Goal: Transaction & Acquisition: Register for event/course

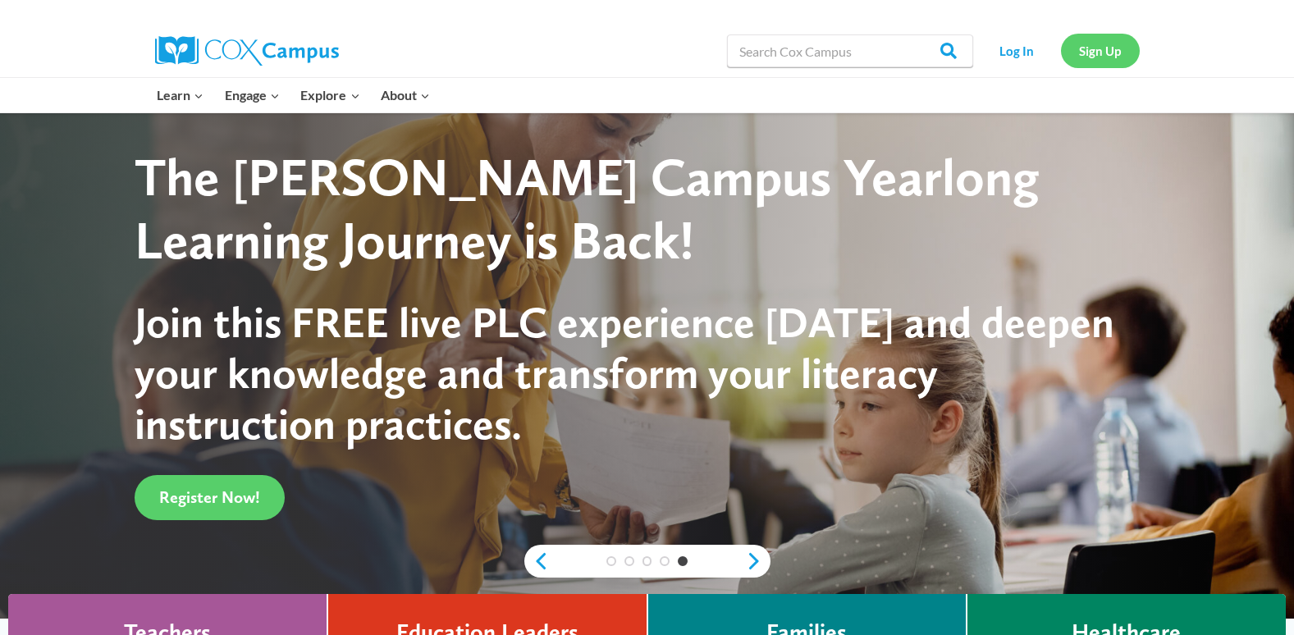
click at [1098, 51] on link "Sign Up" at bounding box center [1100, 51] width 79 height 34
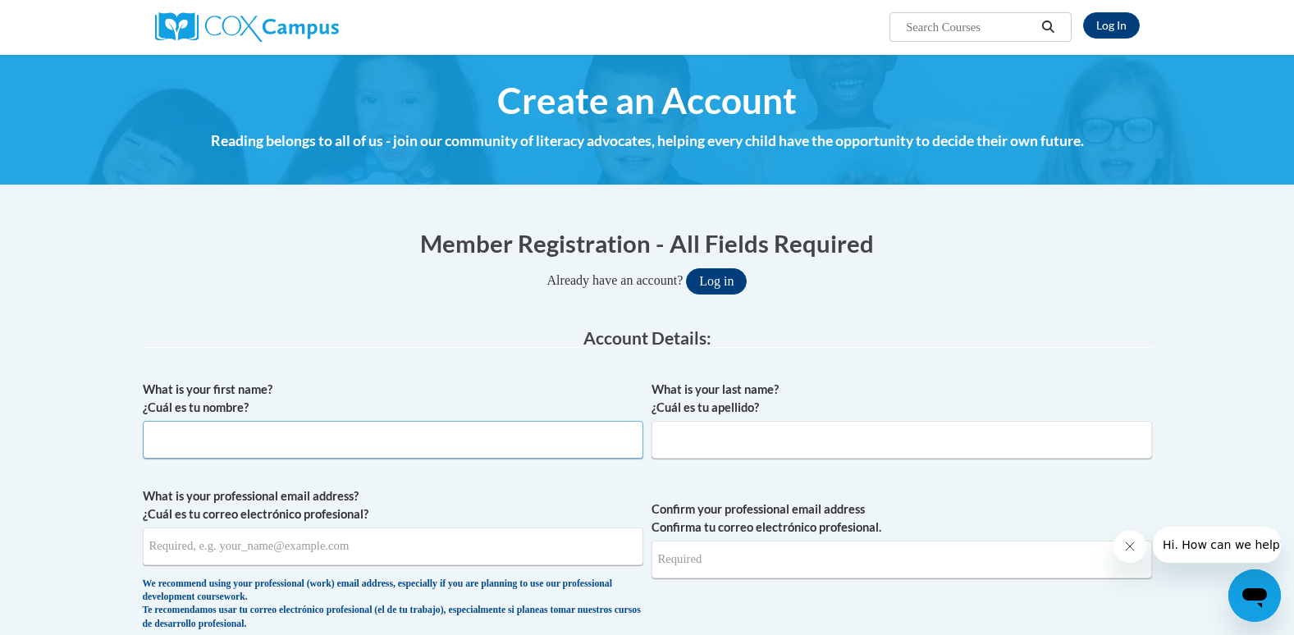
click at [572, 441] on input "What is your first name? ¿Cuál es tu nombre?" at bounding box center [393, 440] width 501 height 38
type input "kayli"
type input "Hinck"
type input "kaylihinck1@icloud.com"
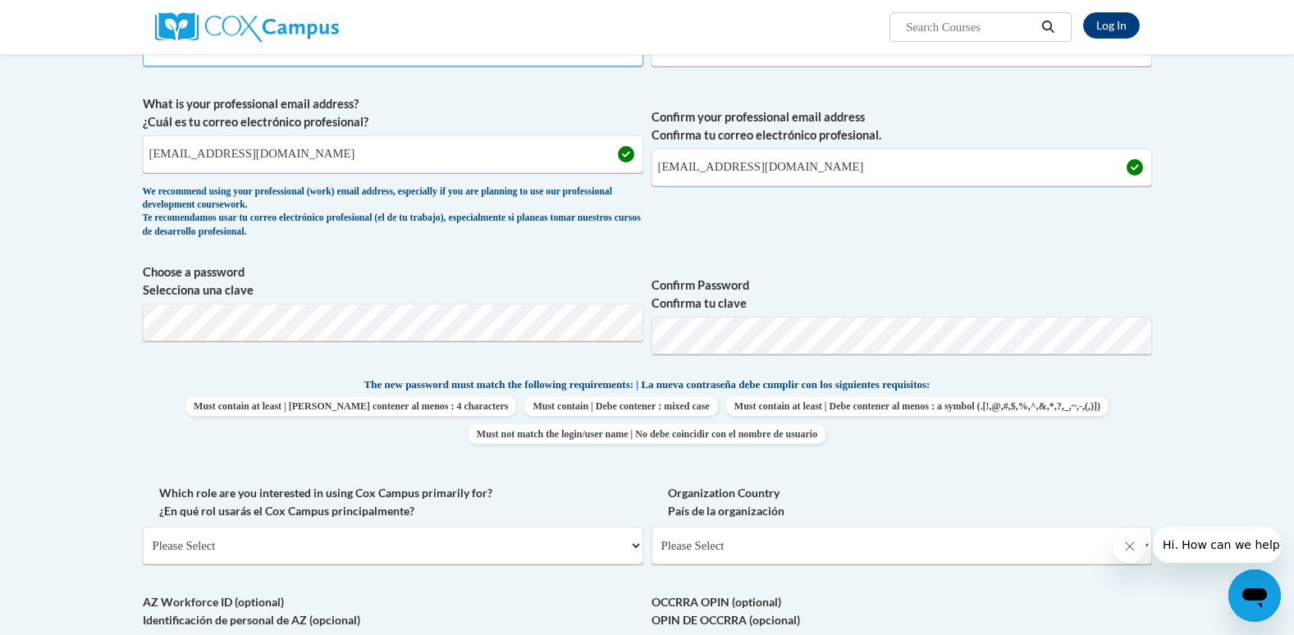
scroll to position [410, 0]
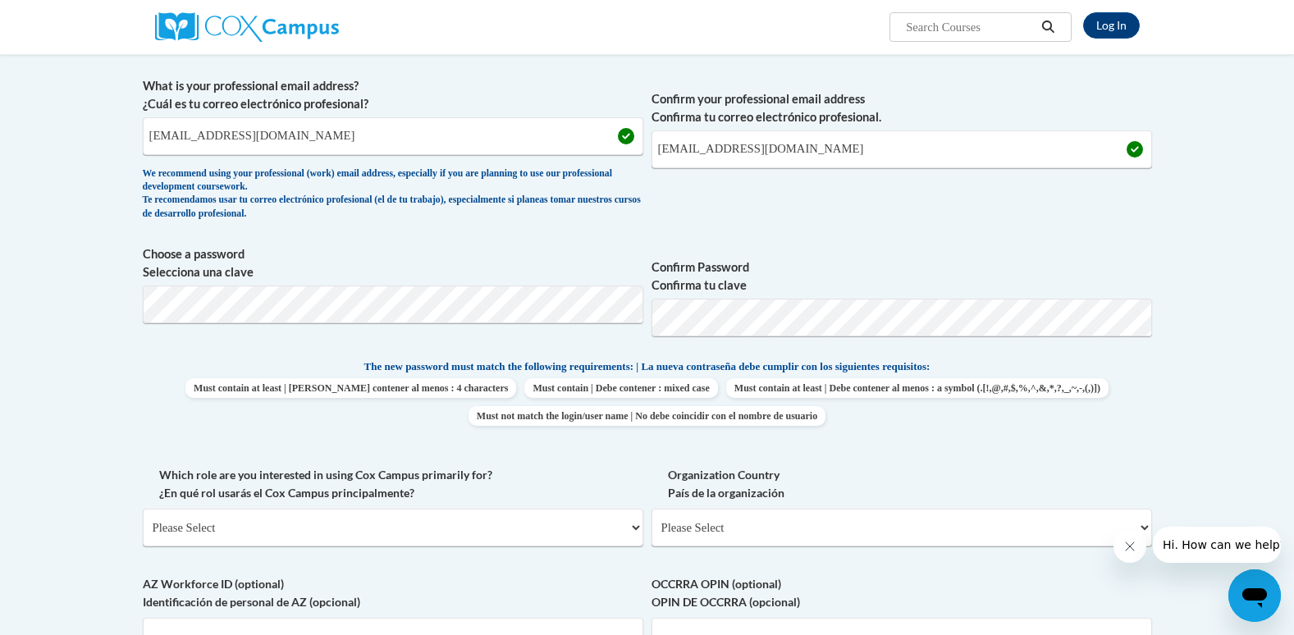
click at [1168, 295] on body "Log In Search Search... Create an Account Reading belongs to all of us - join o…" at bounding box center [647, 530] width 1294 height 1880
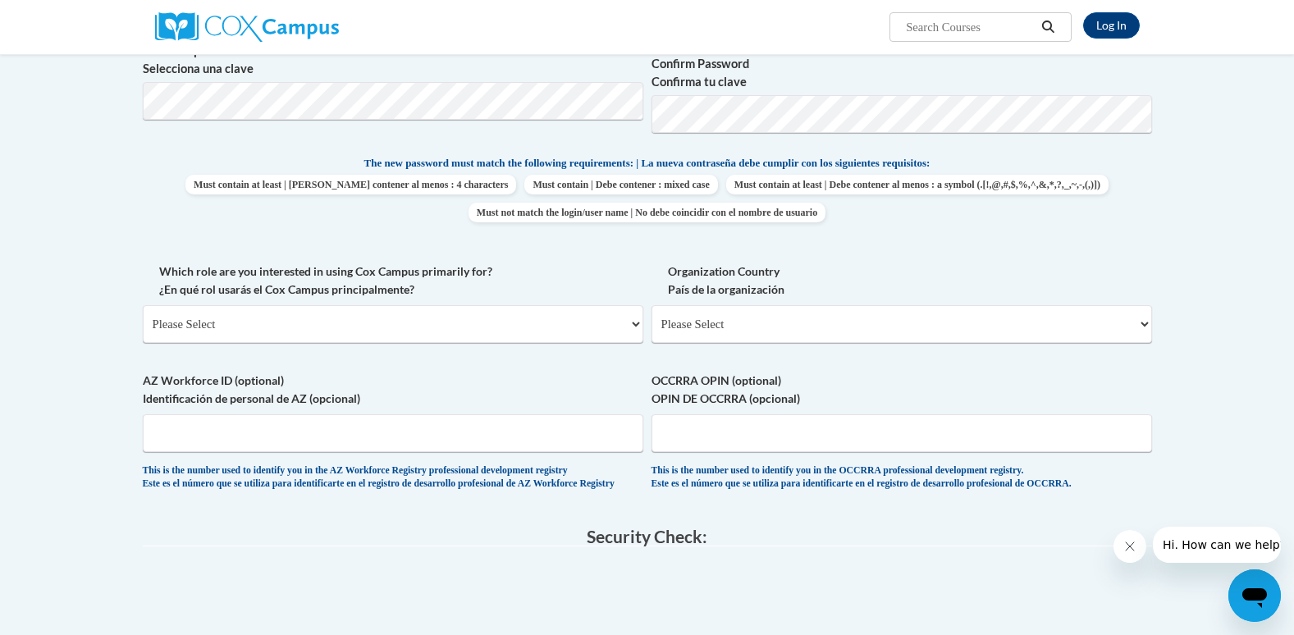
scroll to position [656, 0]
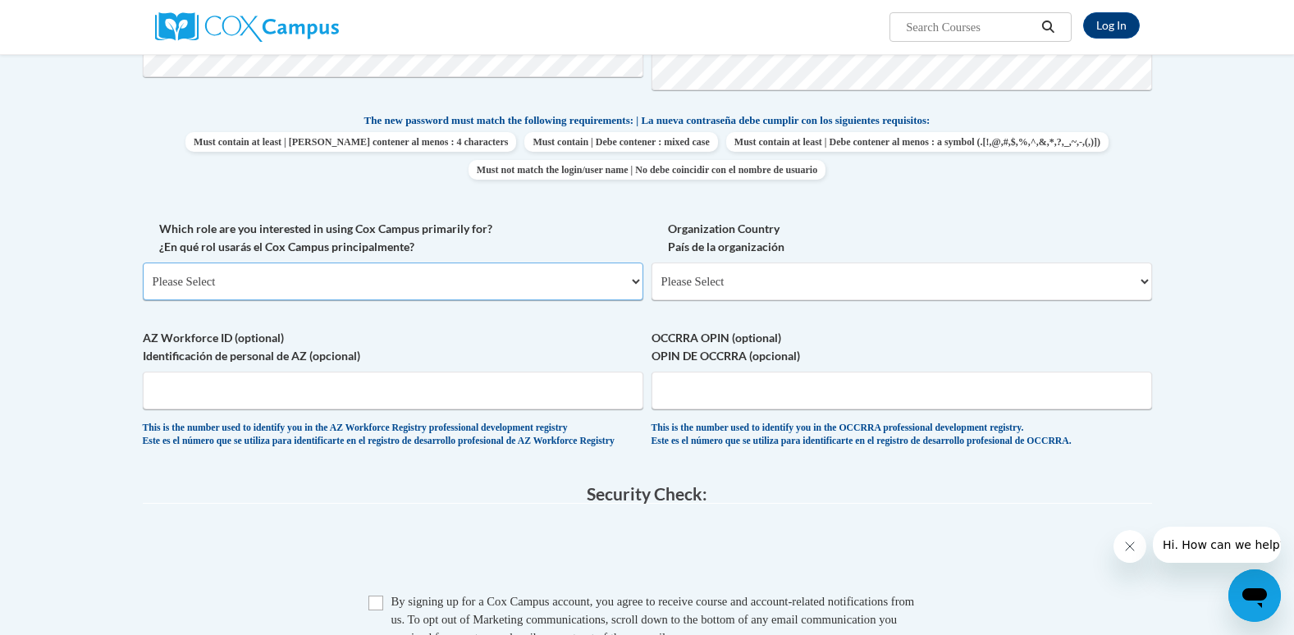
click at [533, 285] on select "Please Select College/University | Colegio/Universidad Community/Nonprofit Part…" at bounding box center [393, 282] width 501 height 38
select select "49058d88-fc43-4af8-93ac-fa8ced758464"
click at [143, 263] on select "Please Select College/University | Colegio/Universidad Community/Nonprofit Part…" at bounding box center [393, 282] width 501 height 38
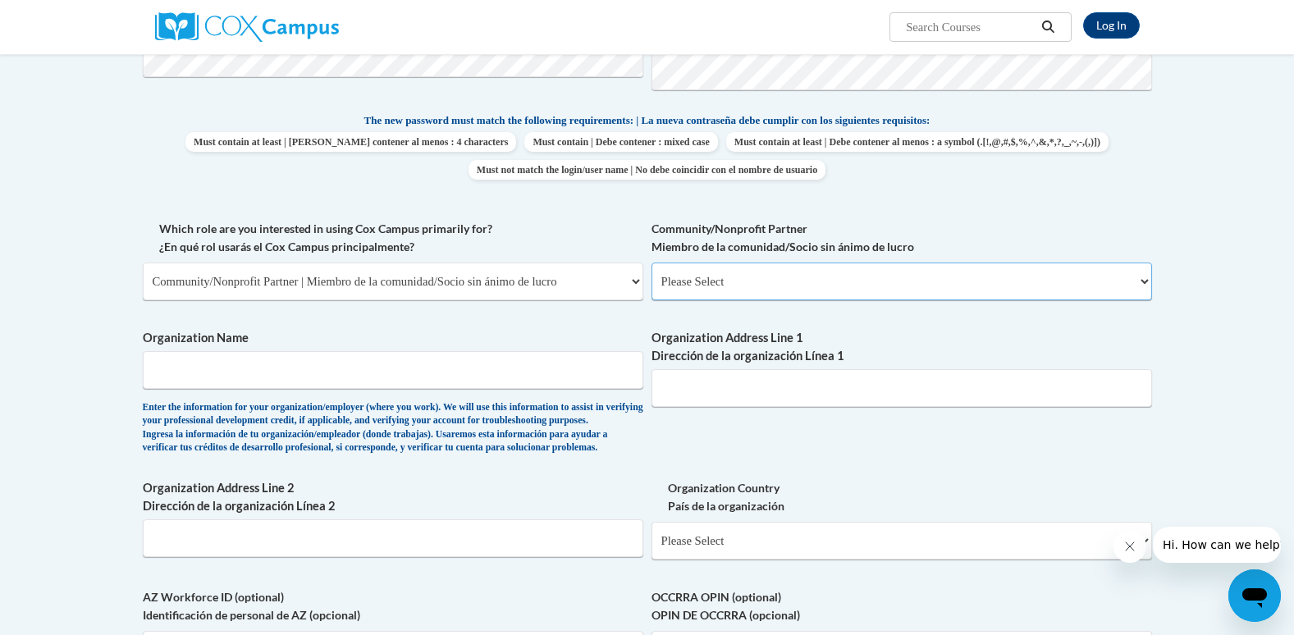
click at [743, 277] on select "Please Select Advocate | Defensor(a) Business/Private Company | Negocio o empre…" at bounding box center [901, 282] width 501 height 38
select select "d0068fd4-34ff-45e9-99e1-70a0b5fa68d7"
click at [651, 263] on select "Please Select Advocate | Defensor(a) Business/Private Company | Negocio o empre…" at bounding box center [901, 282] width 501 height 38
click at [569, 379] on input "Organization Name" at bounding box center [393, 370] width 501 height 38
type input "Kessel Kids"
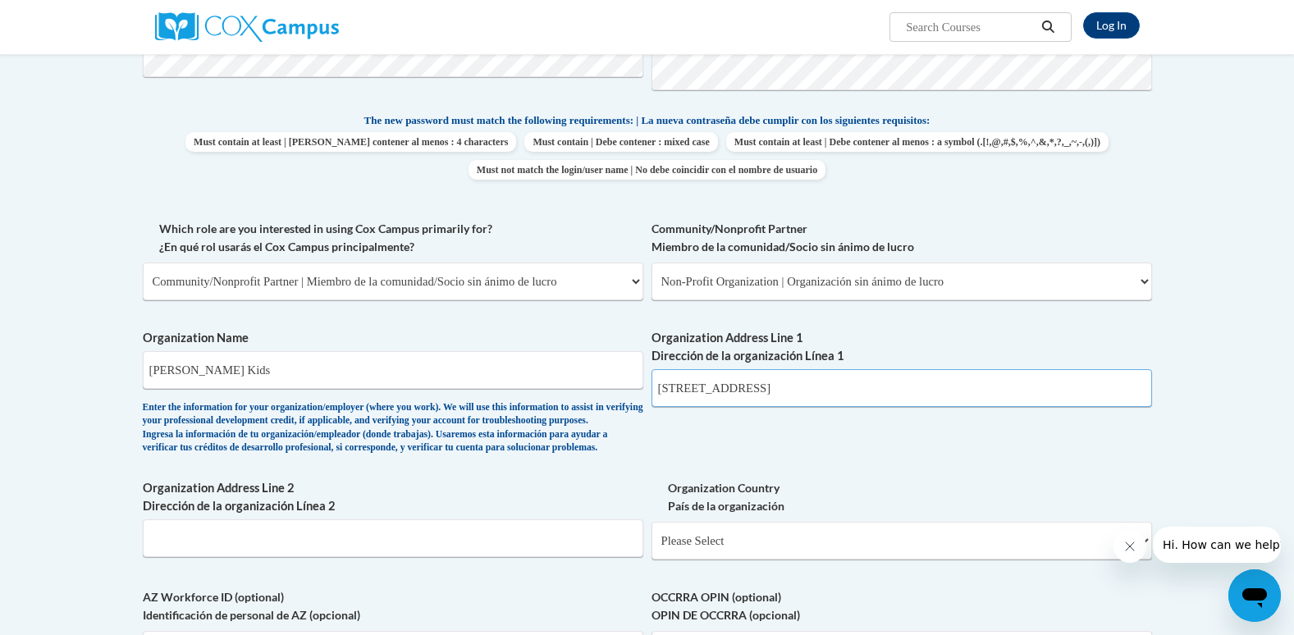
type input "1135 Canterbury St"
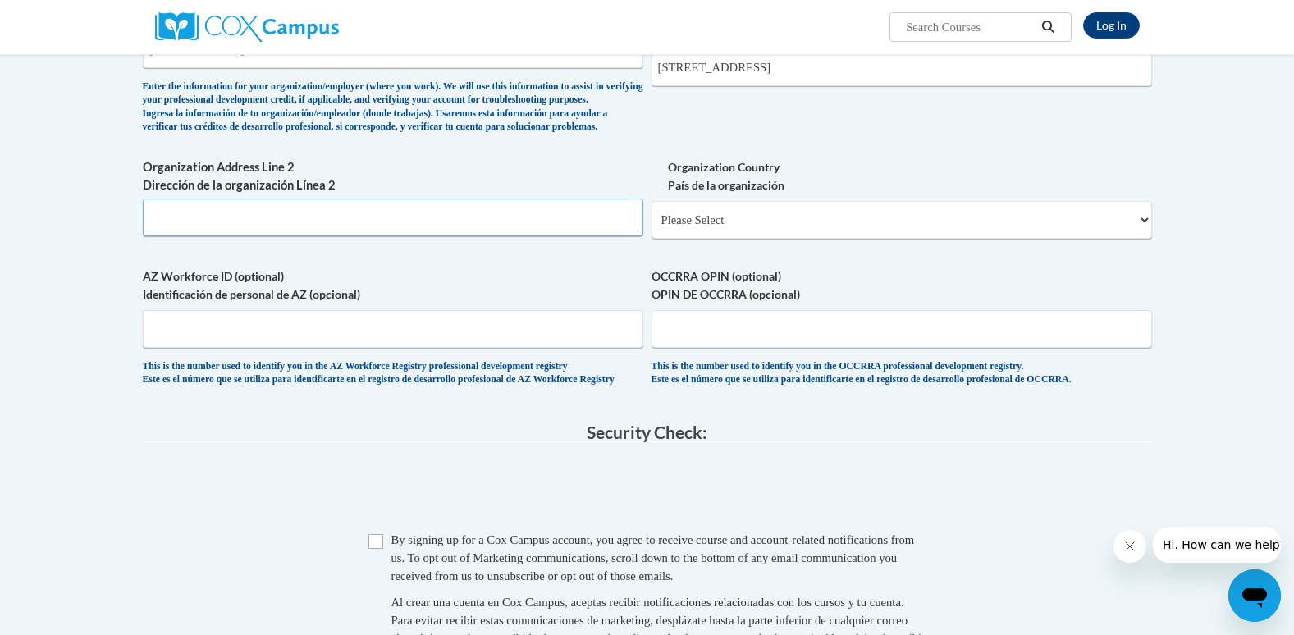
scroll to position [985, 0]
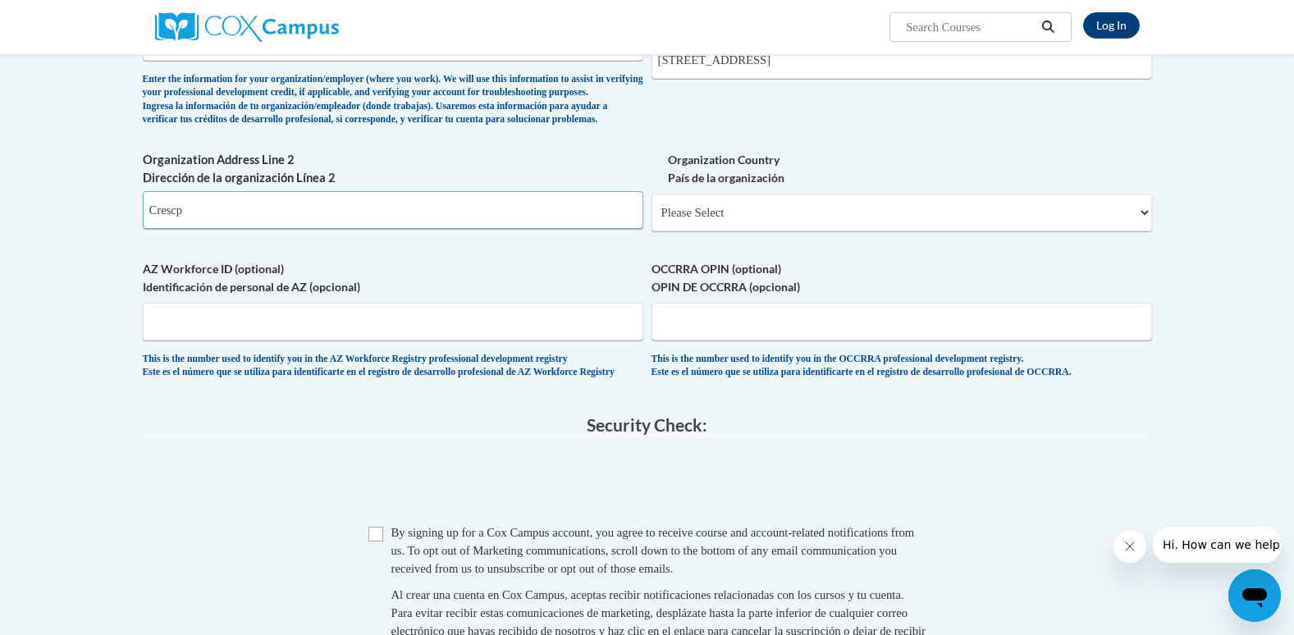
type input "Crescp"
drag, startPoint x: 744, startPoint y: 240, endPoint x: 755, endPoint y: 251, distance: 15.1
click at [744, 231] on select "Please Select United States | Estados Unidos Outside of the United States | Fue…" at bounding box center [901, 213] width 501 height 38
select select "ad49bcad-a171-4b2e-b99c-48b446064914"
click at [651, 221] on select "Please Select United States | Estados Unidos Outside of the United States | Fue…" at bounding box center [901, 213] width 501 height 38
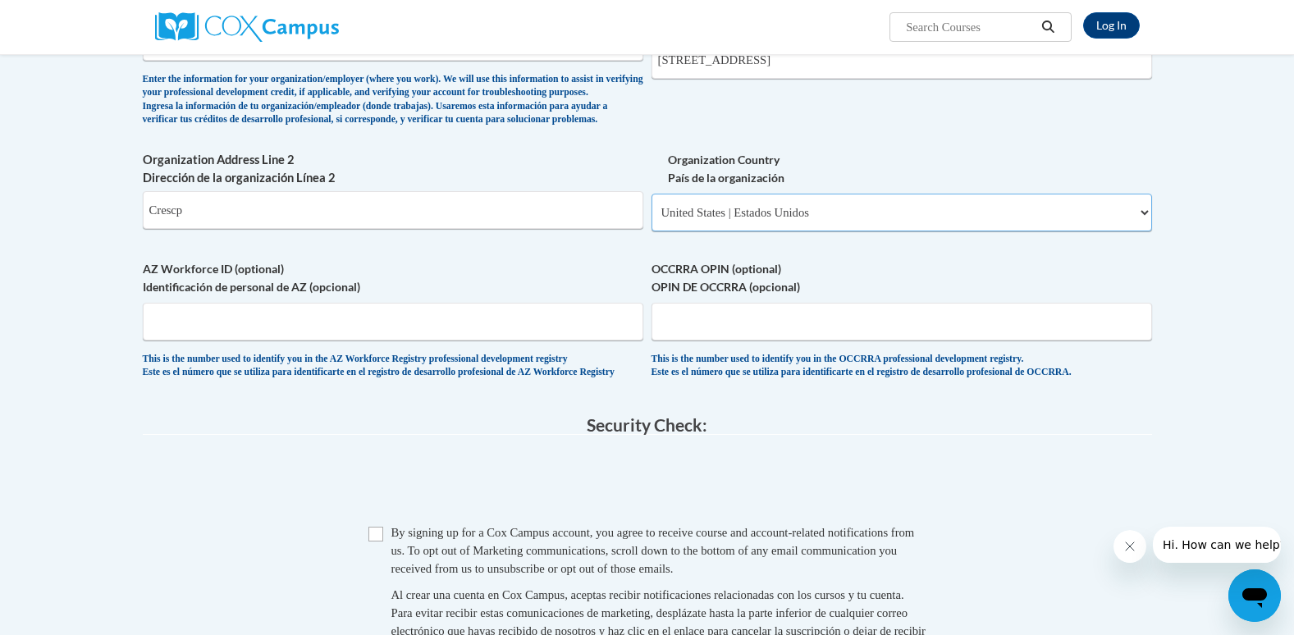
select select
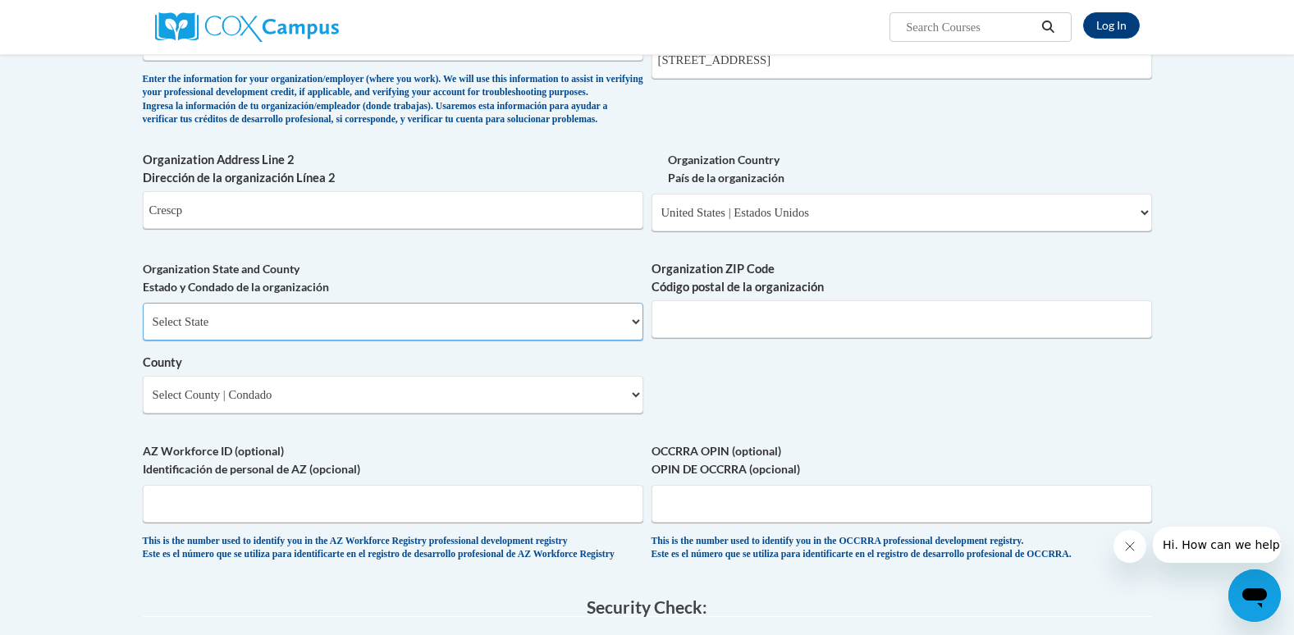
click at [459, 341] on select "Select State Alabama Alaska Arizona Arkansas California Colorado Connecticut De…" at bounding box center [393, 322] width 501 height 38
select select "Iowa"
click at [143, 329] on select "Select State Alabama Alaska Arizona Arkansas California Colorado Connecticut De…" at bounding box center [393, 322] width 501 height 38
click at [690, 338] on input "Organization ZIP Code Código postal de la organización" at bounding box center [901, 319] width 501 height 38
type input "52136"
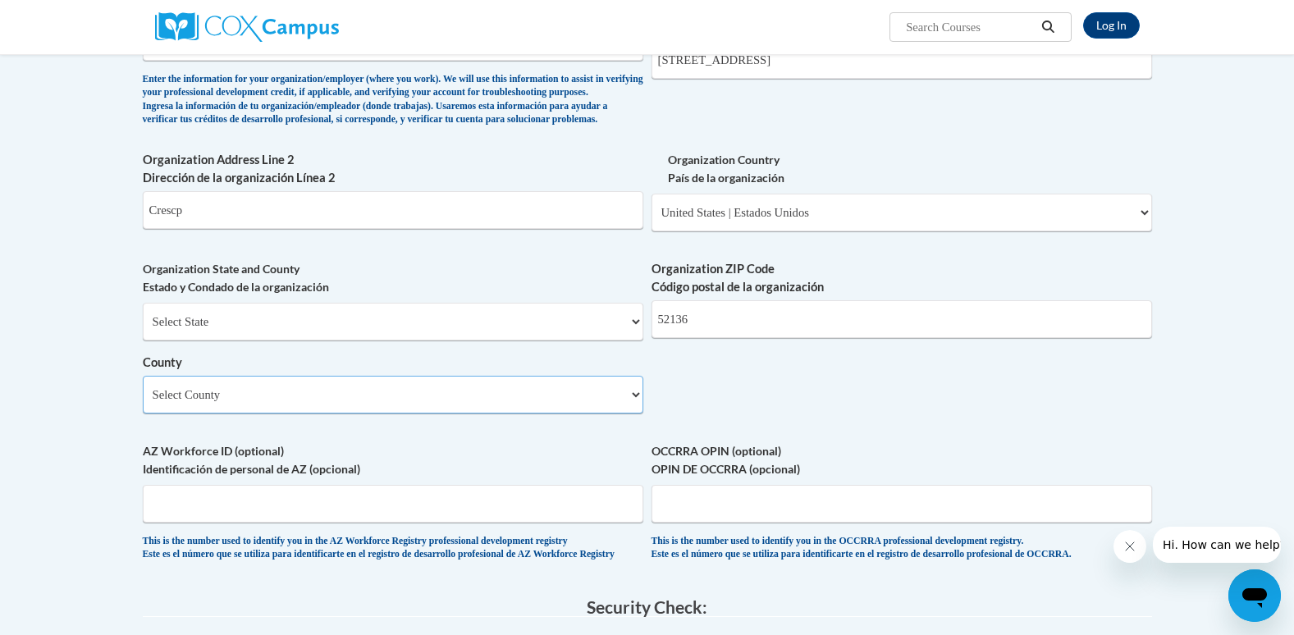
click at [618, 414] on select "Select County Adair Adams Allamakee Appanoose Audubon Benton Black Hawk Boone B…" at bounding box center [393, 395] width 501 height 38
select select "Howard"
click at [143, 402] on select "Select County Adair Adams Allamakee Appanoose Audubon Benton Black Hawk Boone B…" at bounding box center [393, 395] width 501 height 38
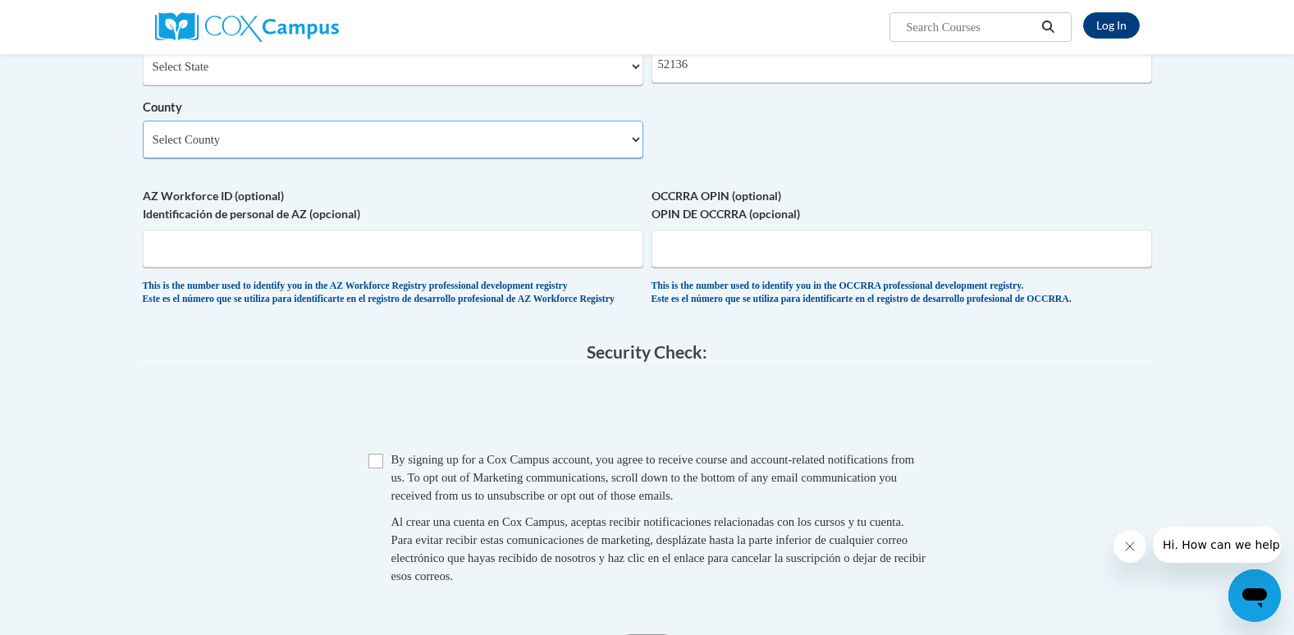
scroll to position [1313, 0]
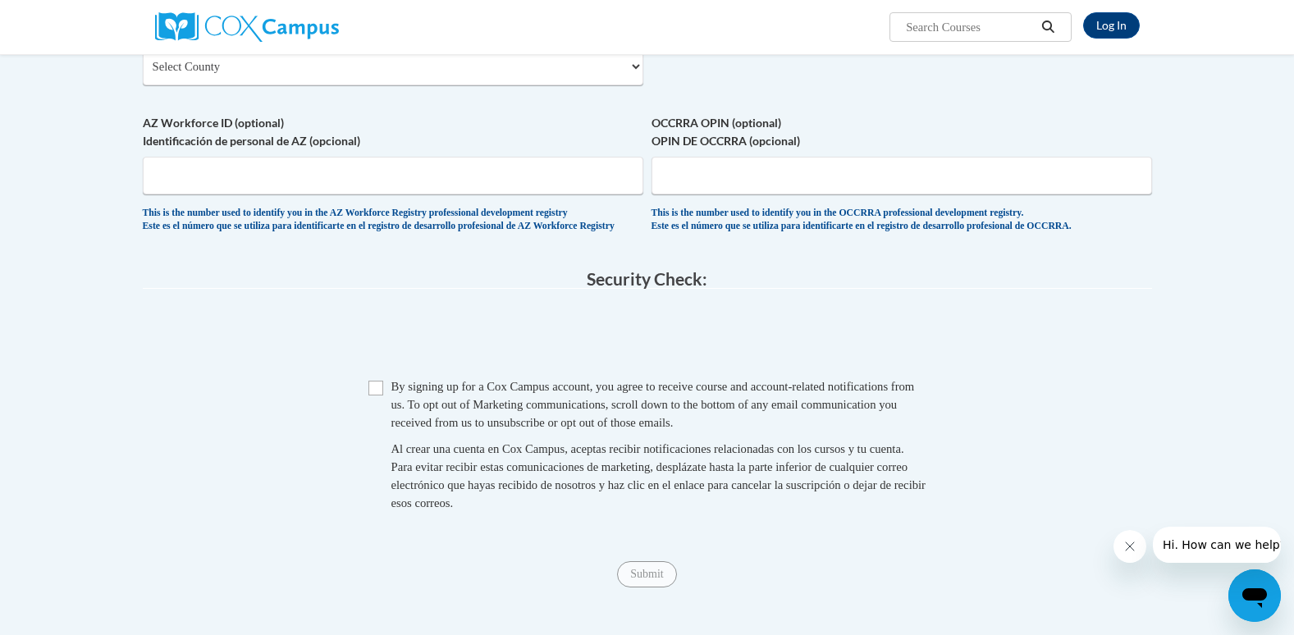
click at [538, 429] on span "By signing up for a Cox Campus account, you agree to receive course and account…" at bounding box center [652, 404] width 523 height 49
click at [376, 395] on input "Checkbox" at bounding box center [375, 388] width 15 height 15
checkbox input "true"
click at [931, 461] on div "Checkbox By signing up for a Cox Campus account, you agree to receive course an…" at bounding box center [647, 452] width 1009 height 151
click at [659, 587] on input "Submit" at bounding box center [646, 574] width 59 height 26
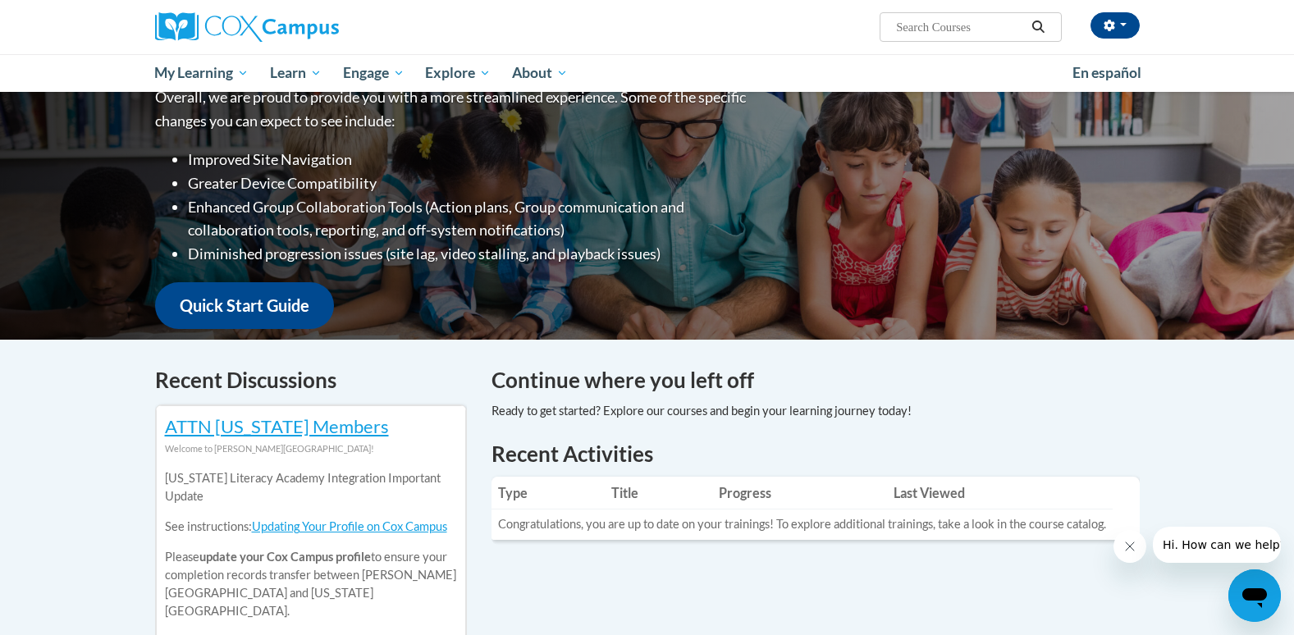
scroll to position [82, 0]
